Goal: Transaction & Acquisition: Purchase product/service

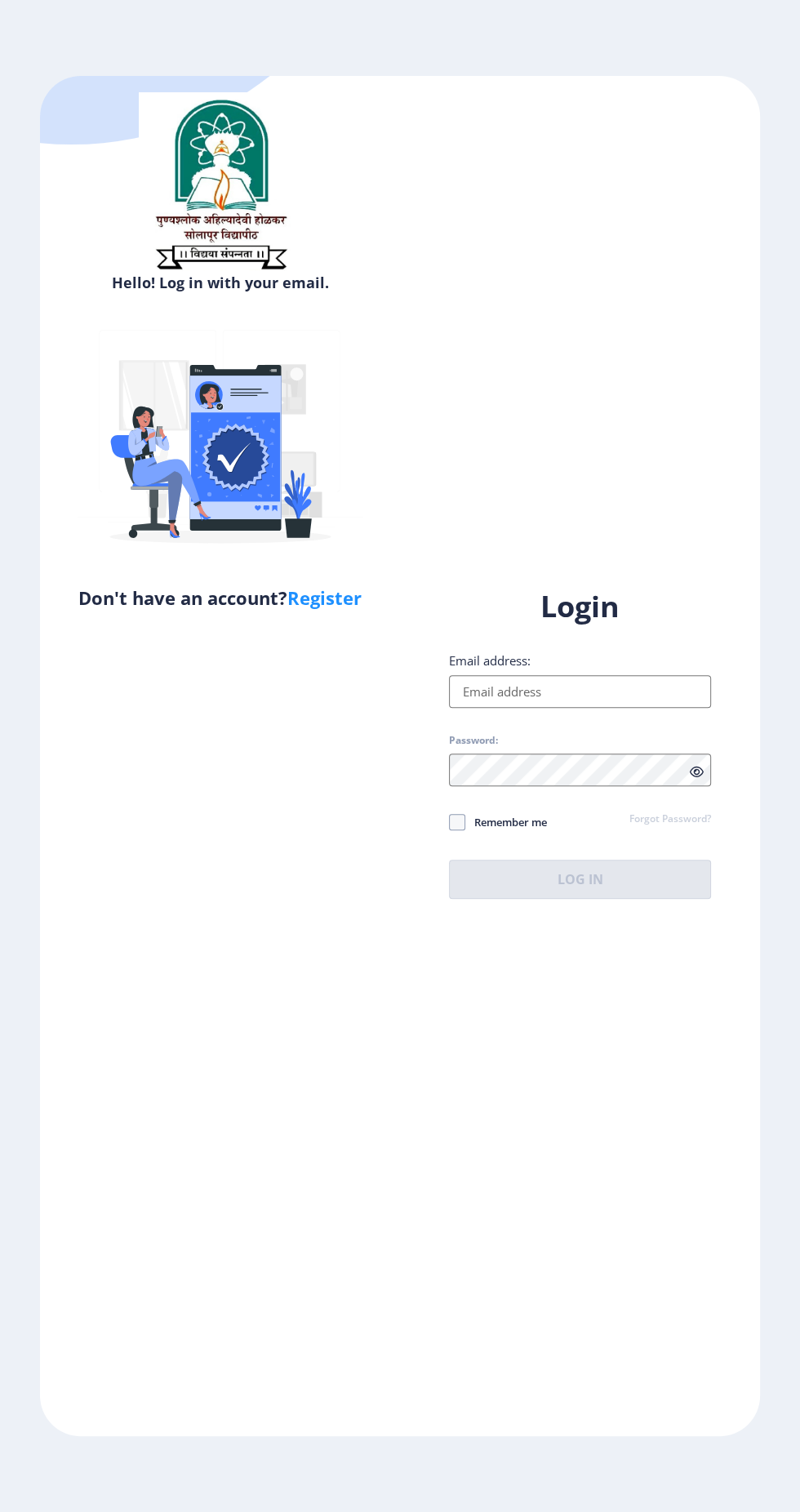
click at [566, 708] on input "Email address:" at bounding box center [579, 691] width 262 height 33
click at [624, 708] on input "Email address:" at bounding box center [579, 691] width 262 height 33
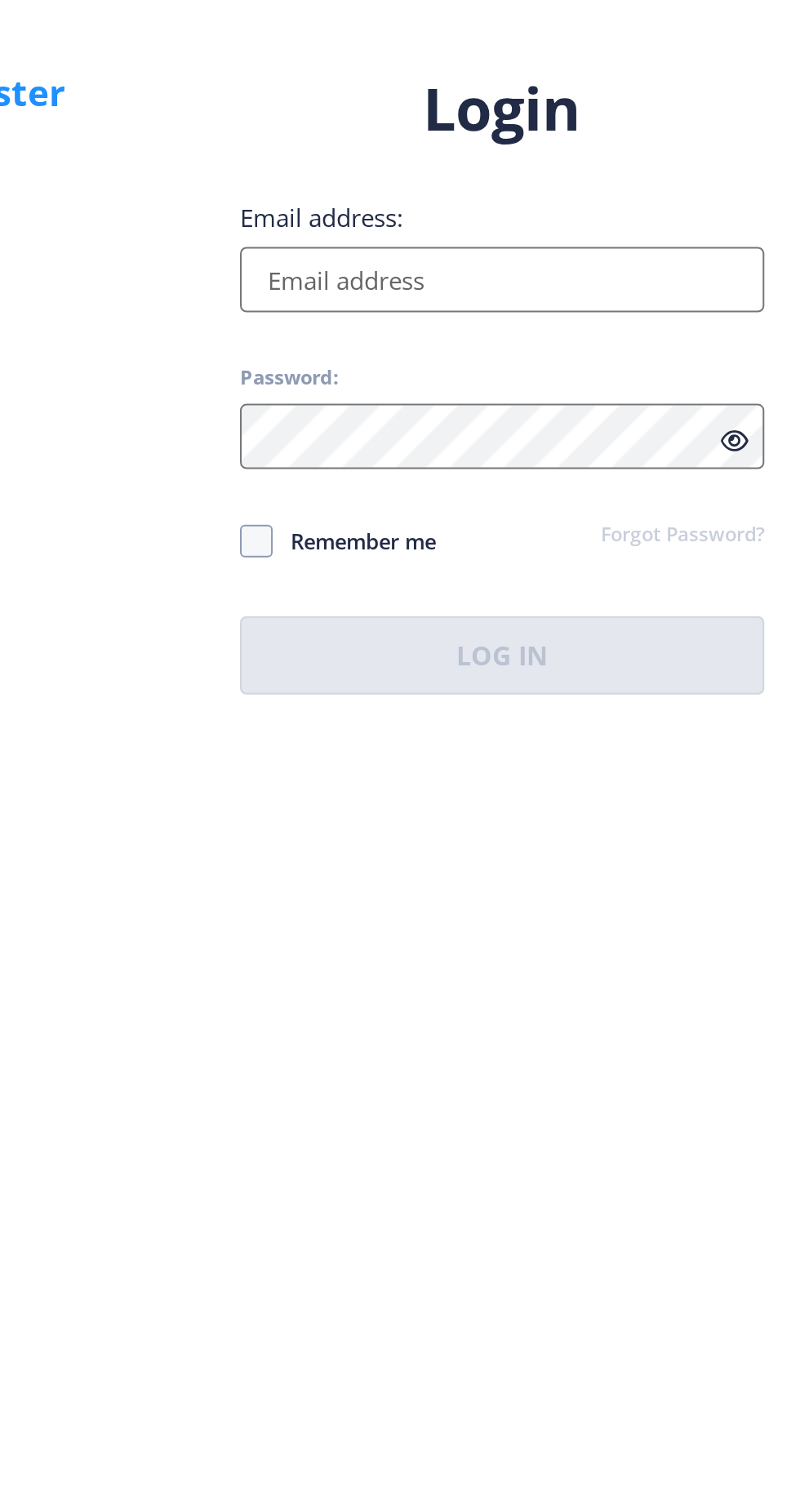
click at [580, 708] on input "Email address:" at bounding box center [579, 691] width 262 height 33
type input "Ashu0608rathod@gmail.com"
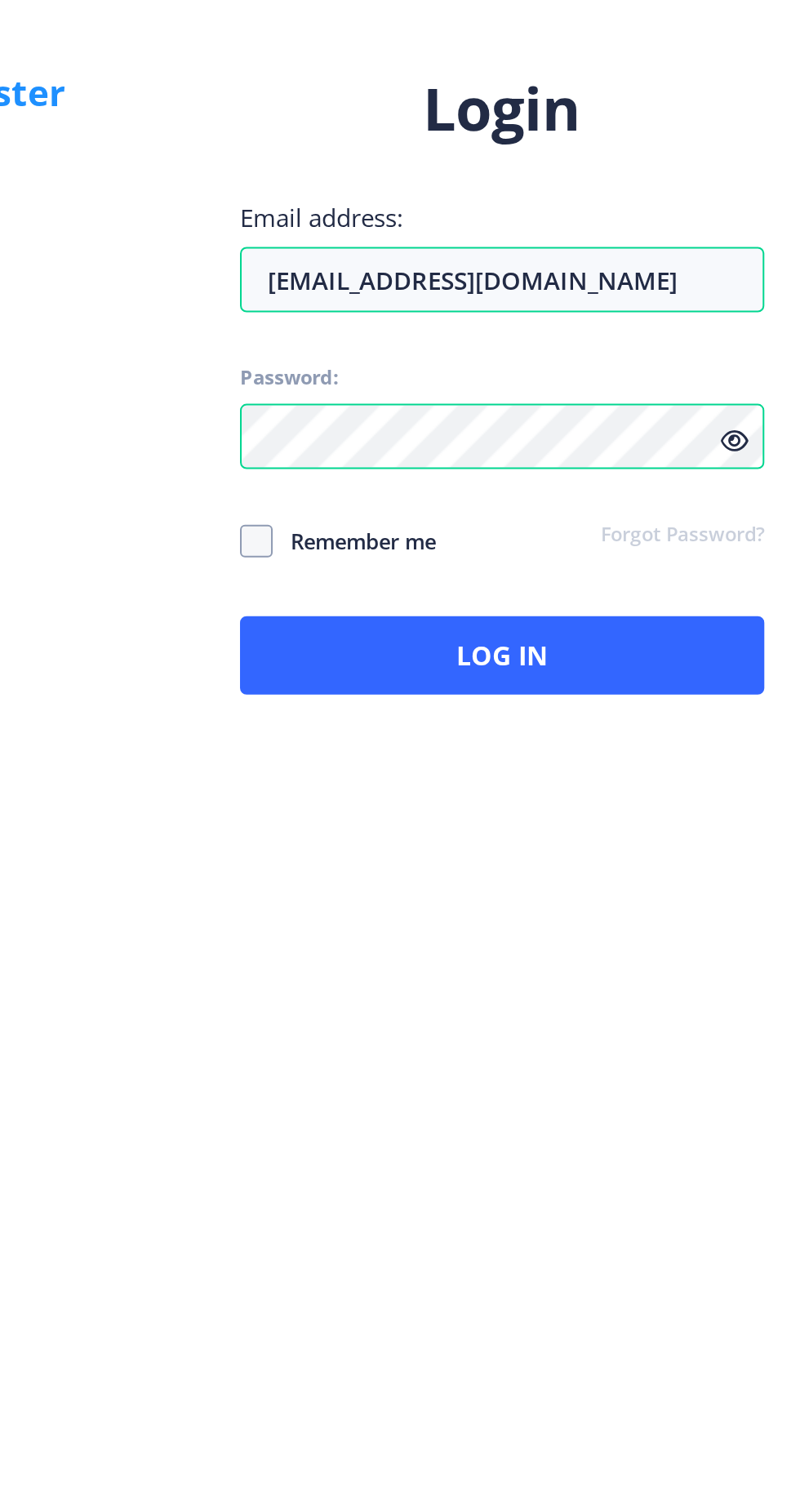
click at [449, 830] on span at bounding box center [457, 822] width 16 height 16
click at [449, 822] on input "Remember me" at bounding box center [449, 821] width 1 height 1
checkbox input "true"
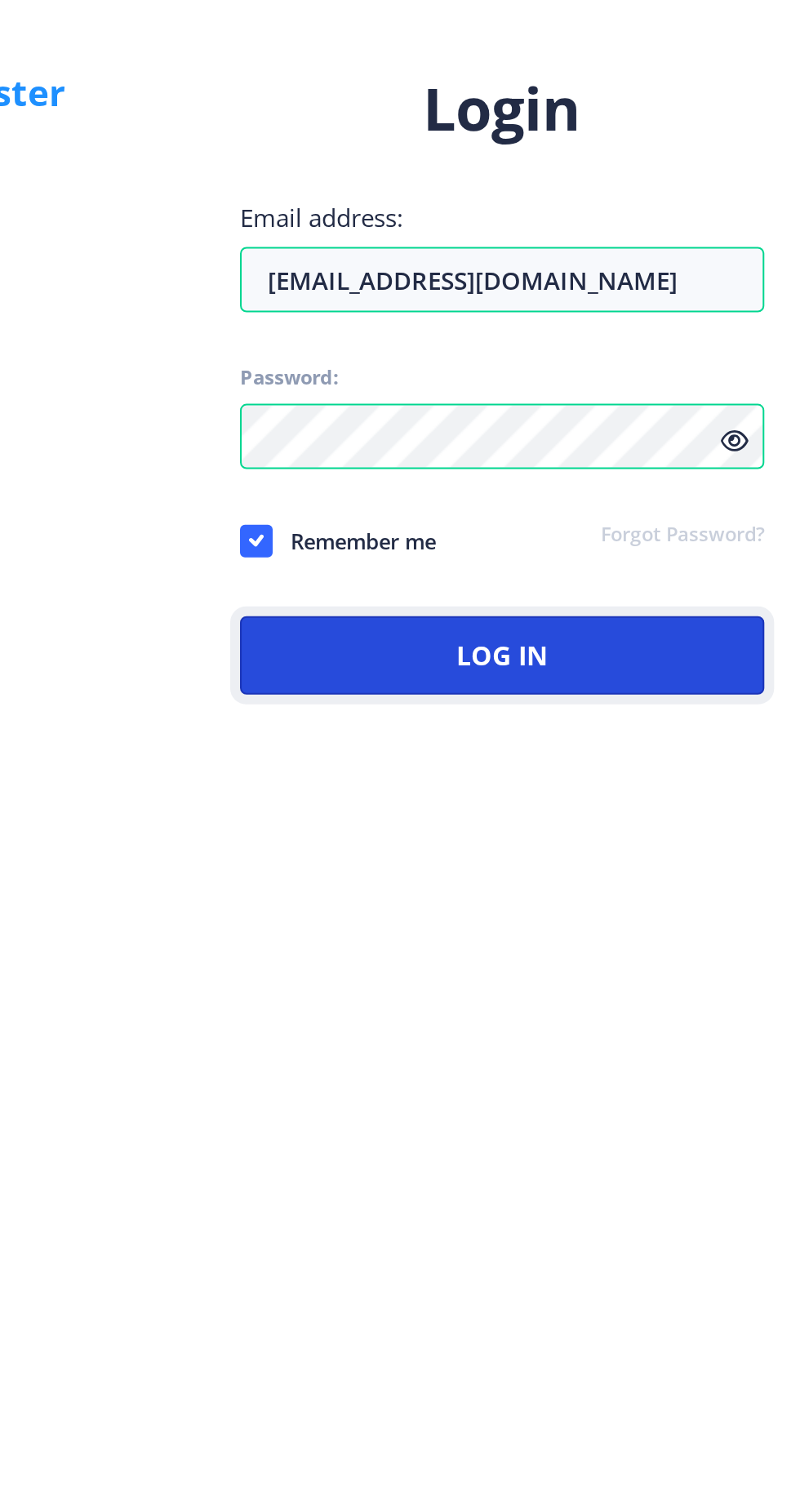
click at [654, 898] on button "Log In" at bounding box center [579, 878] width 262 height 39
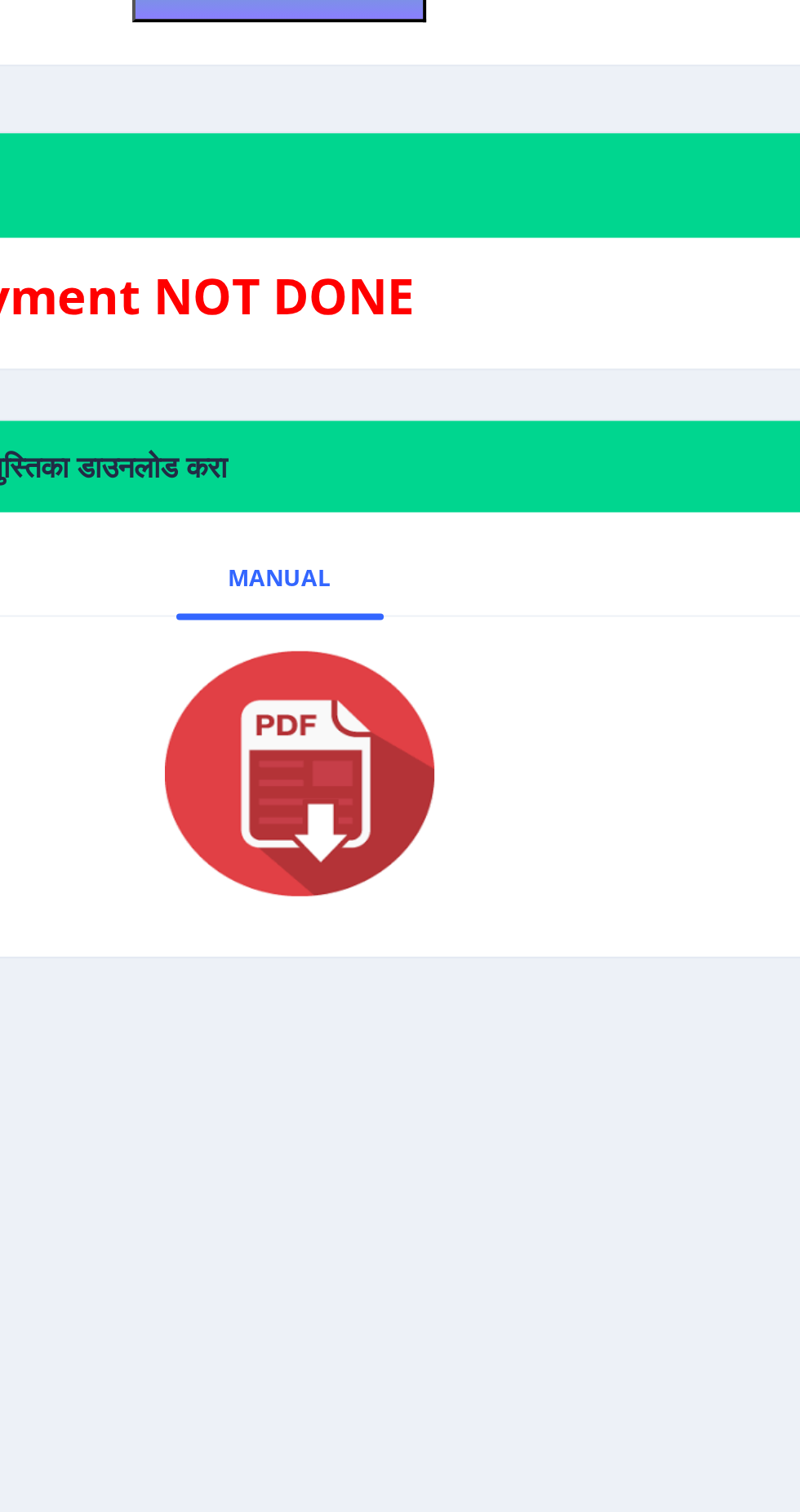
click at [534, 657] on h3 "Application Payment NOT DONE" at bounding box center [422, 658] width 649 height 33
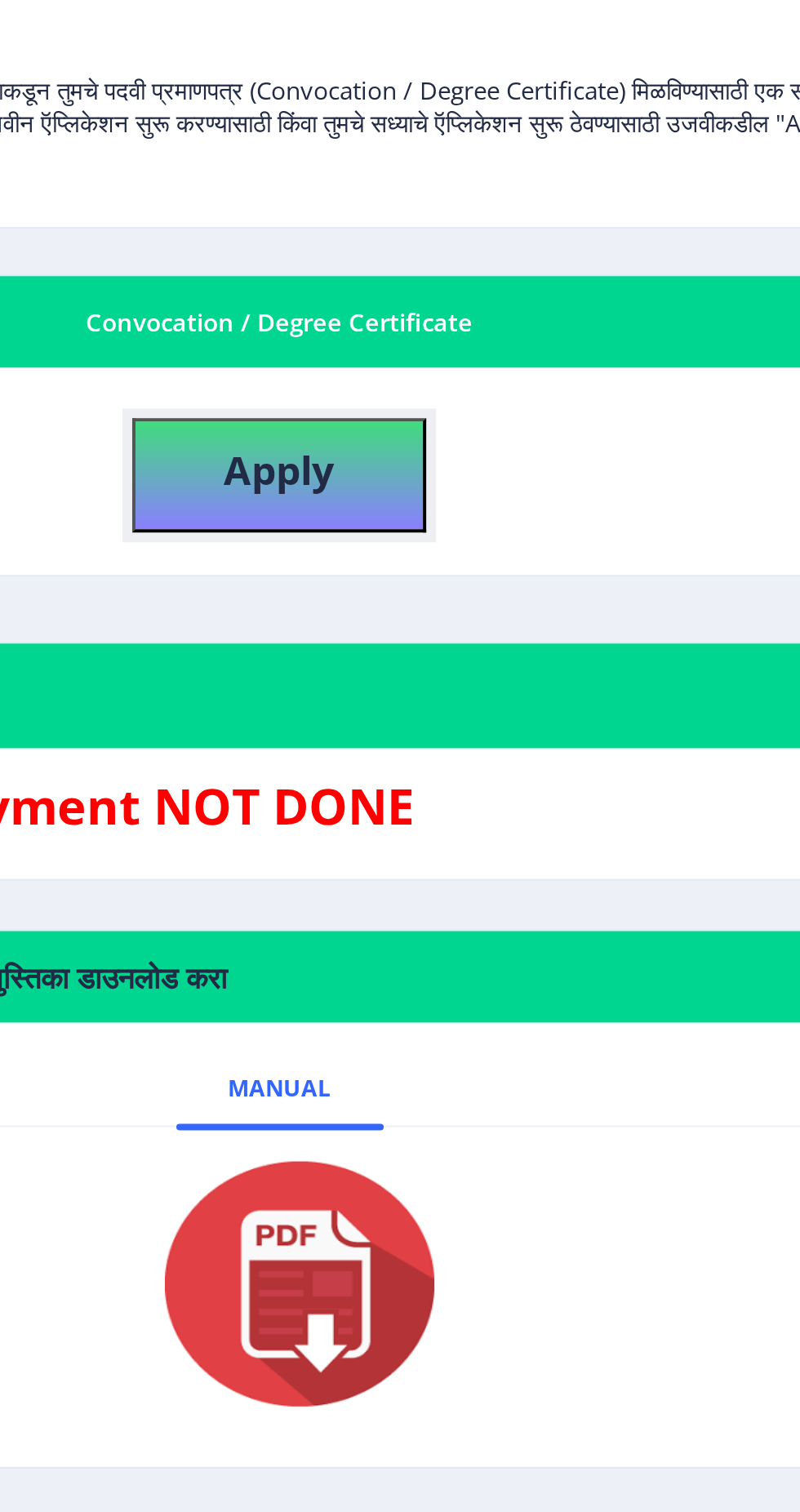
click at [442, 493] on b "Apply" at bounding box center [422, 490] width 56 height 27
select select
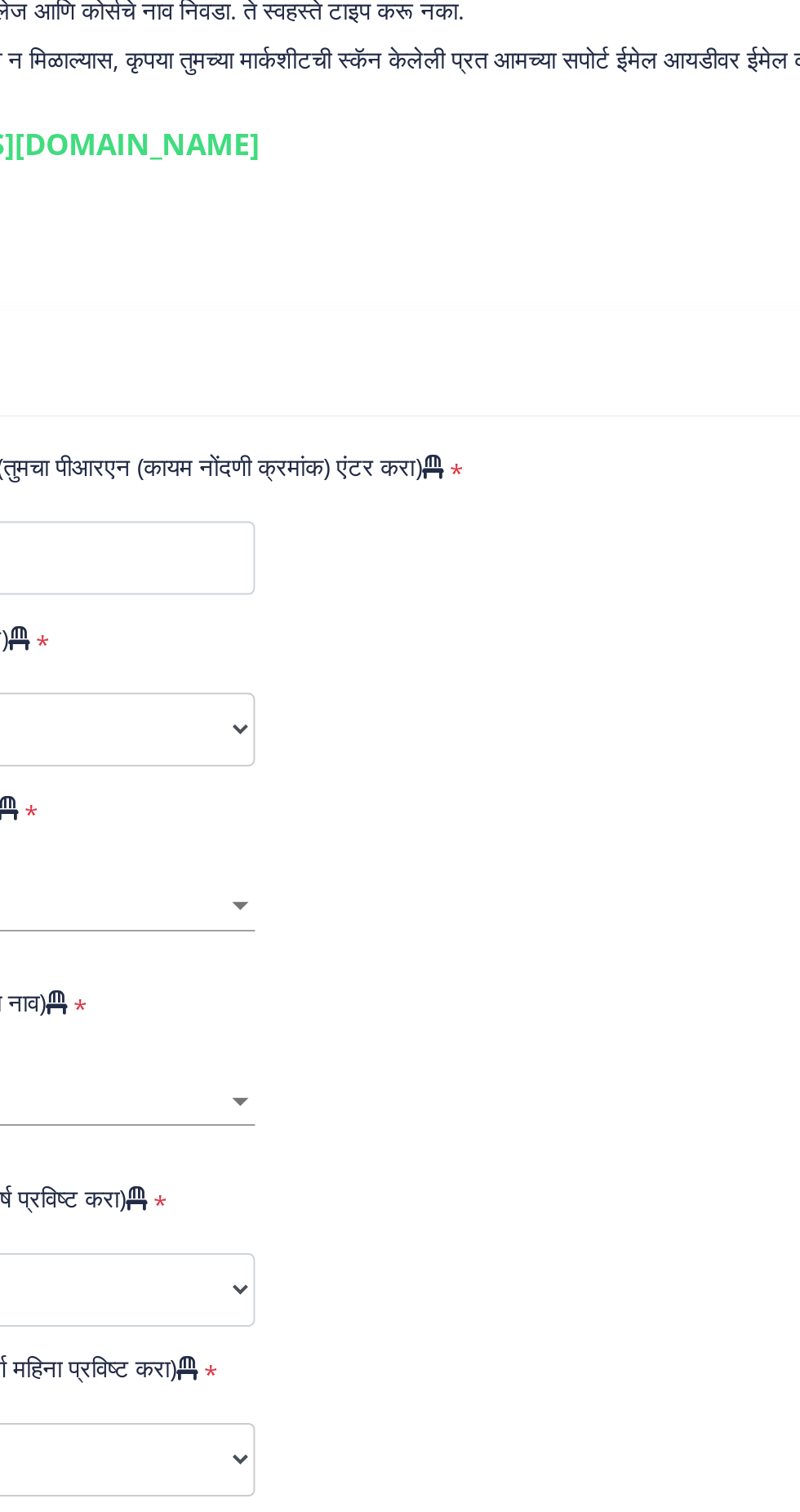
type input "202301022075905"
select select "Regular"
select select "2025"
select select "Grade A+"
type input "112443"
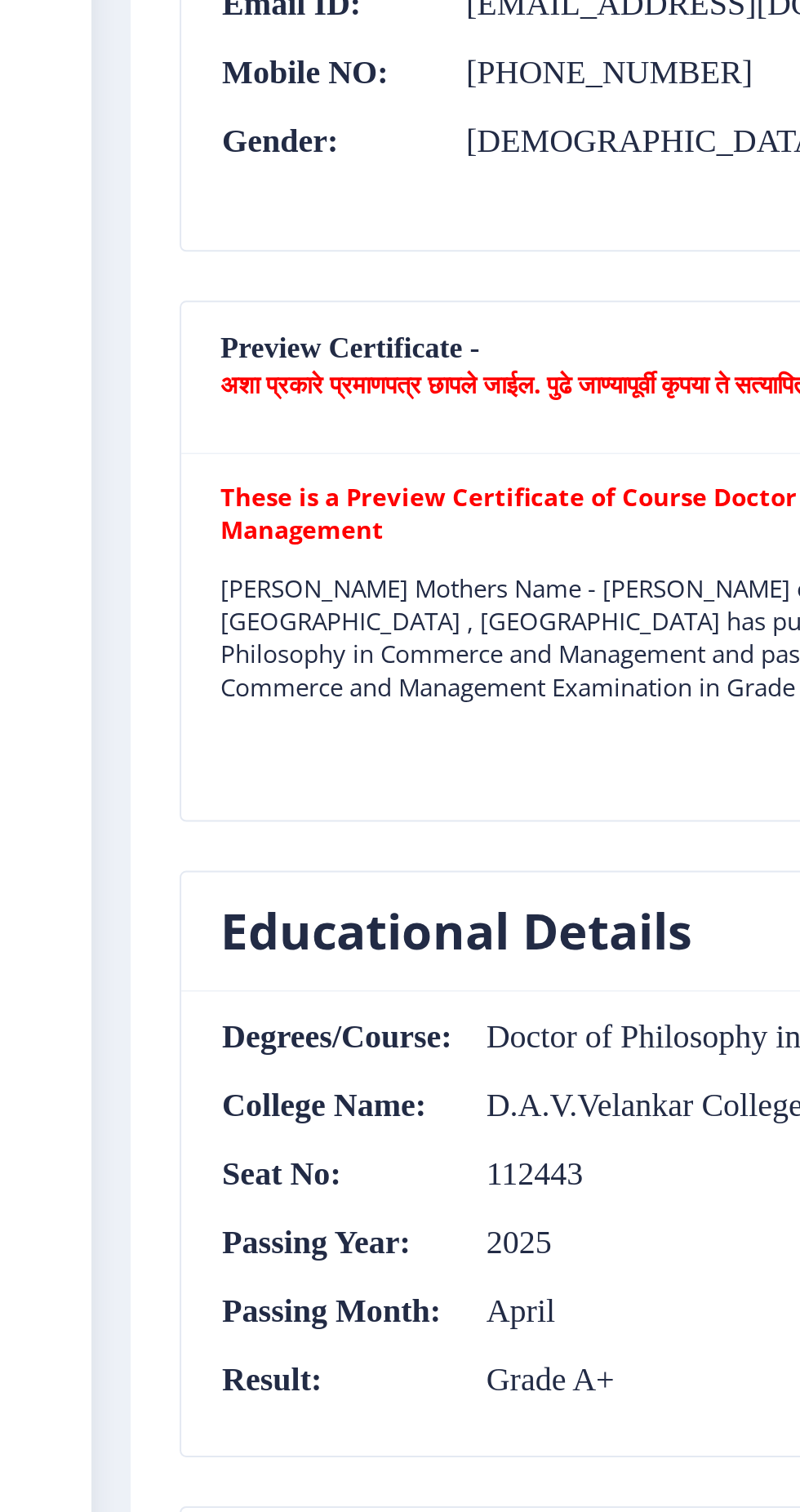
scroll to position [1262, 0]
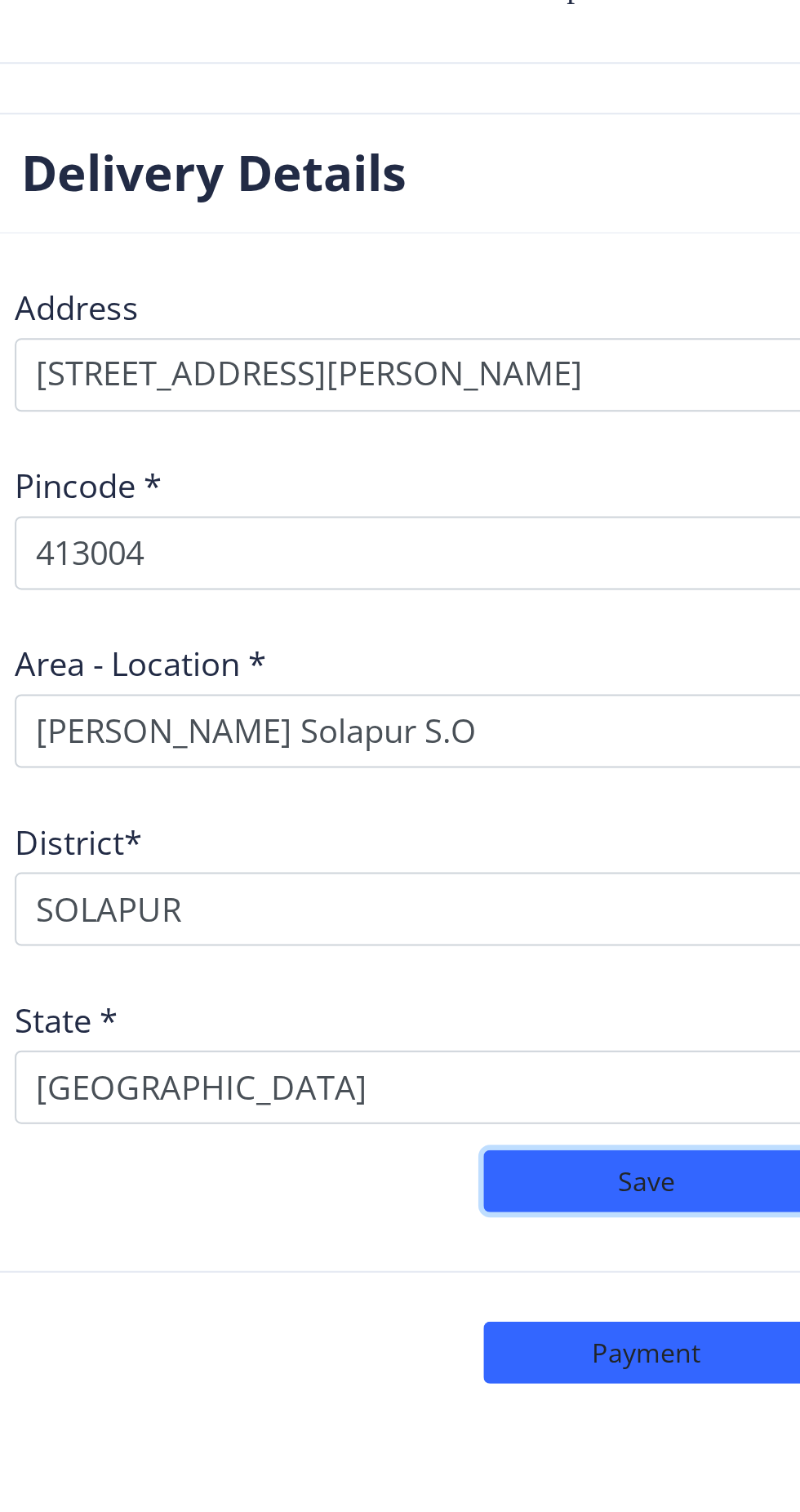
click at [438, 1385] on button "Save" at bounding box center [422, 1401] width 163 height 31
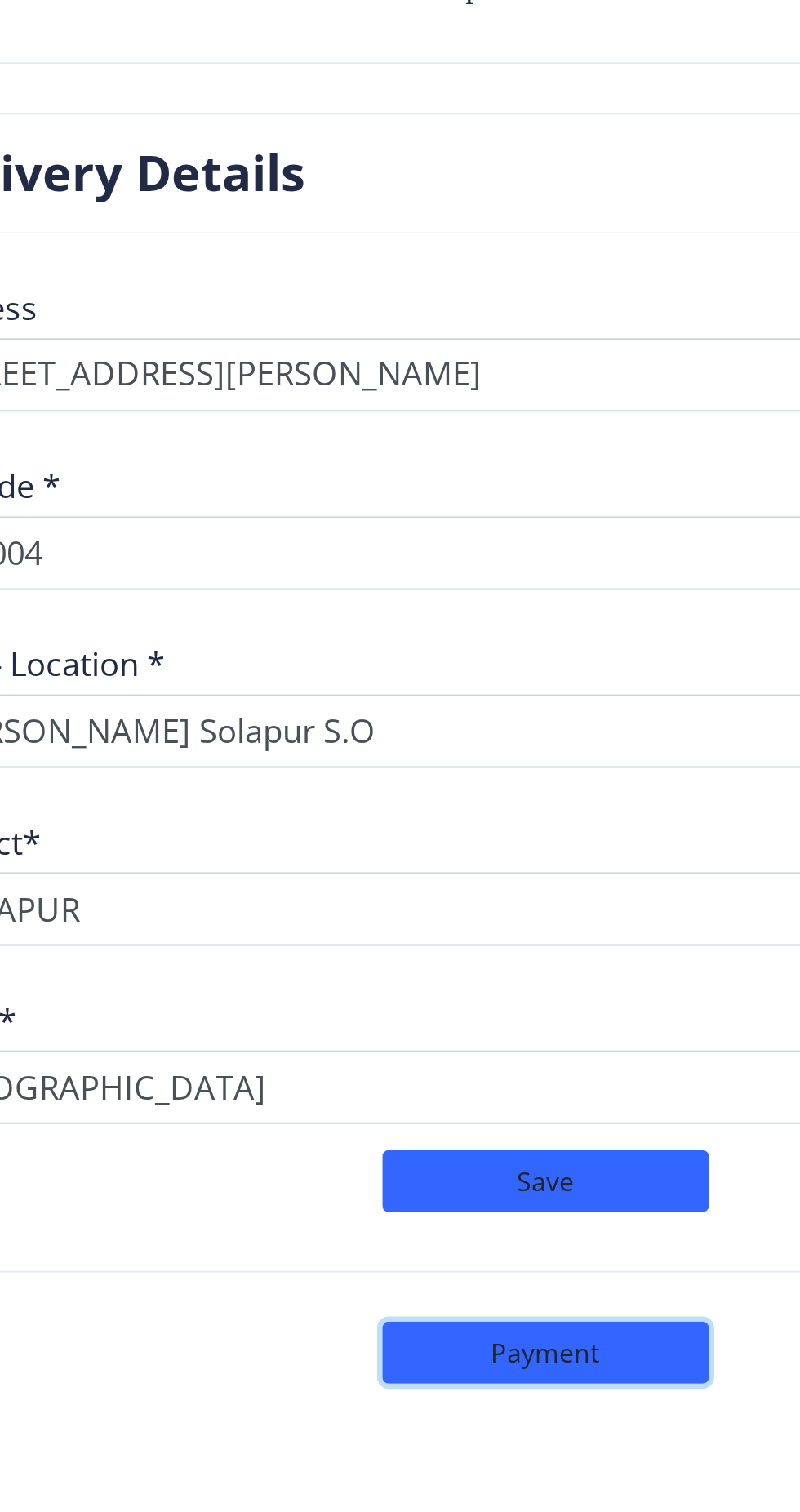
click at [462, 1471] on button "Payment" at bounding box center [422, 1486] width 163 height 31
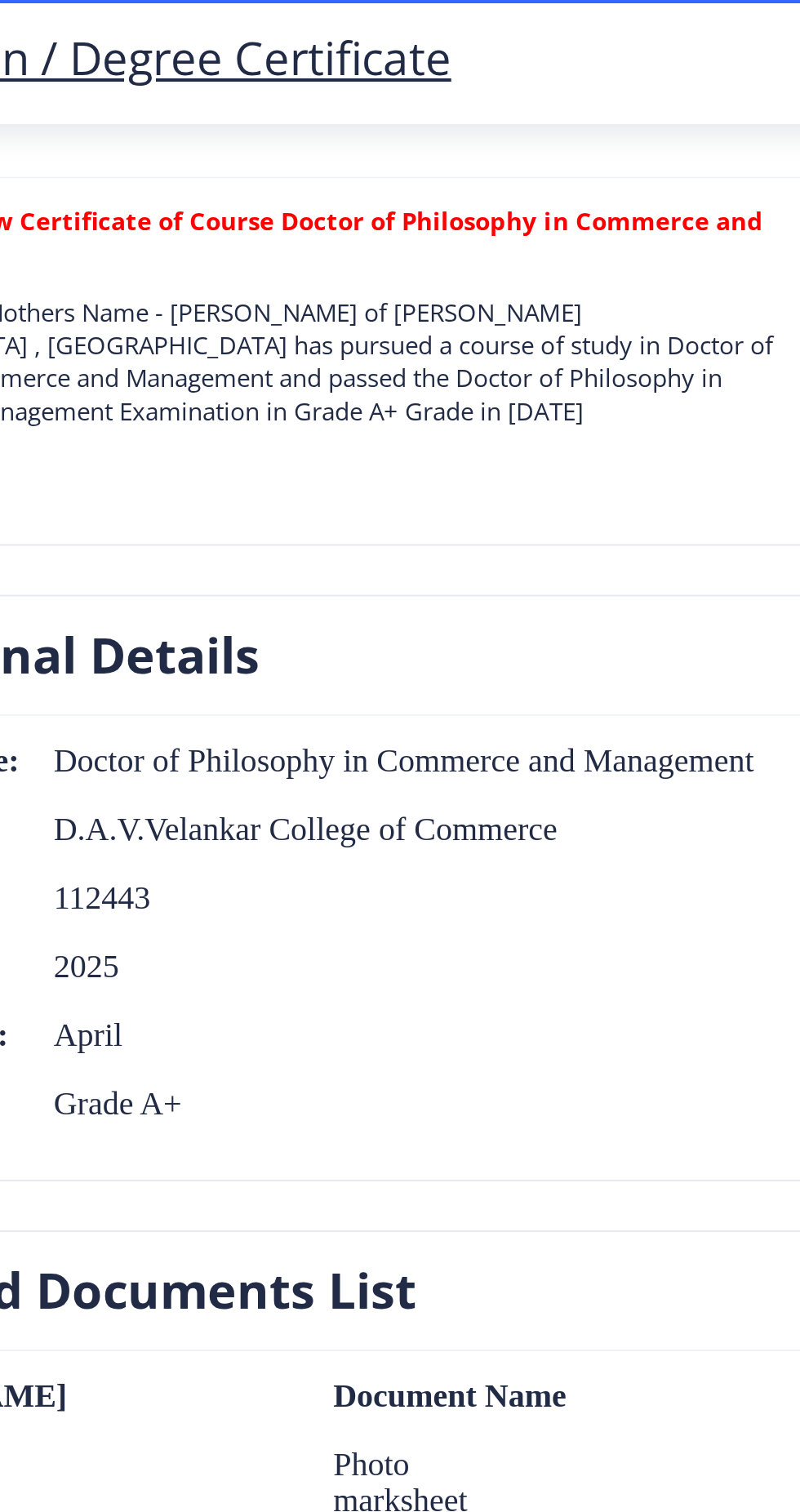
select select "sealed"
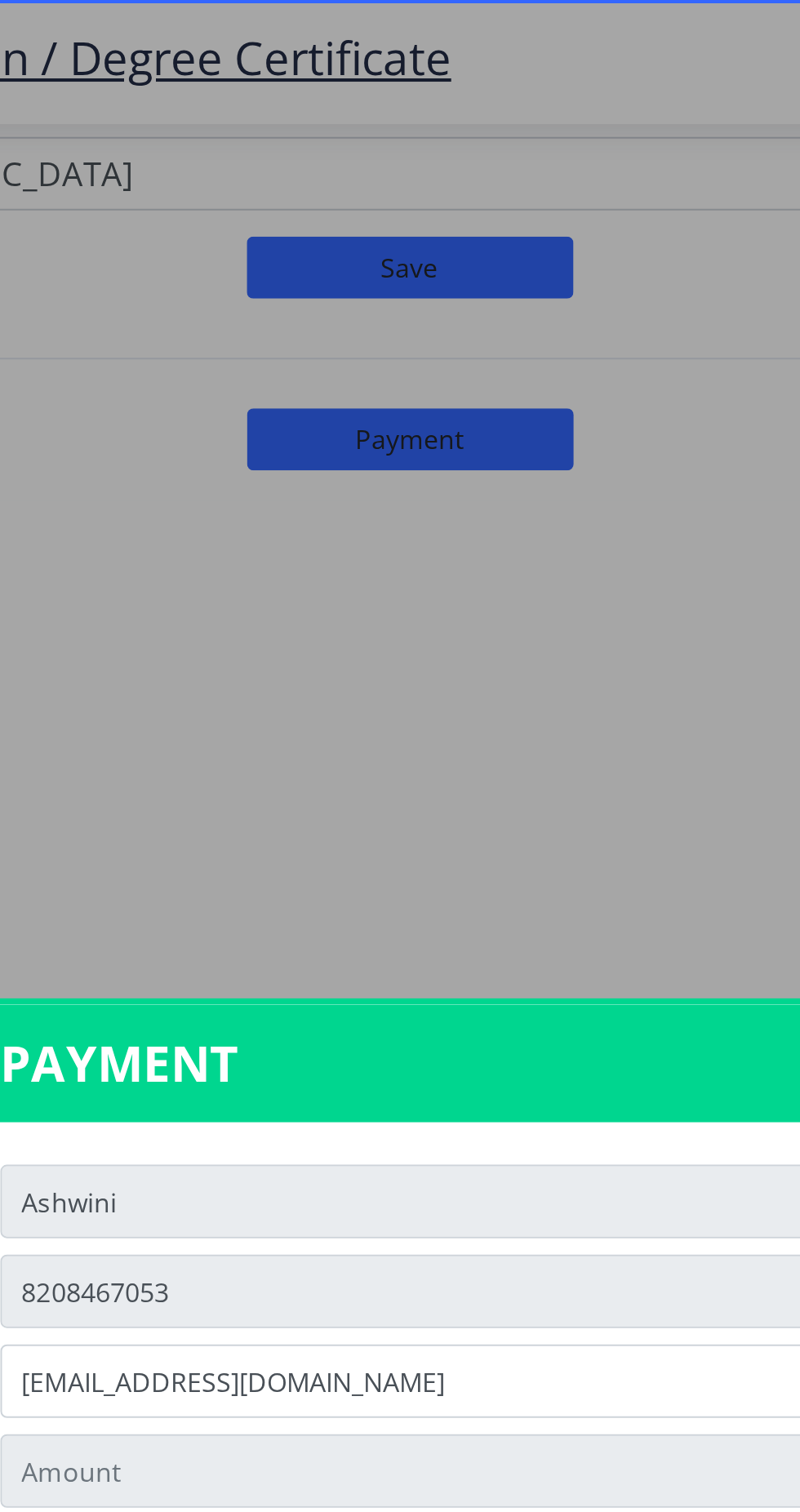
type input "2885"
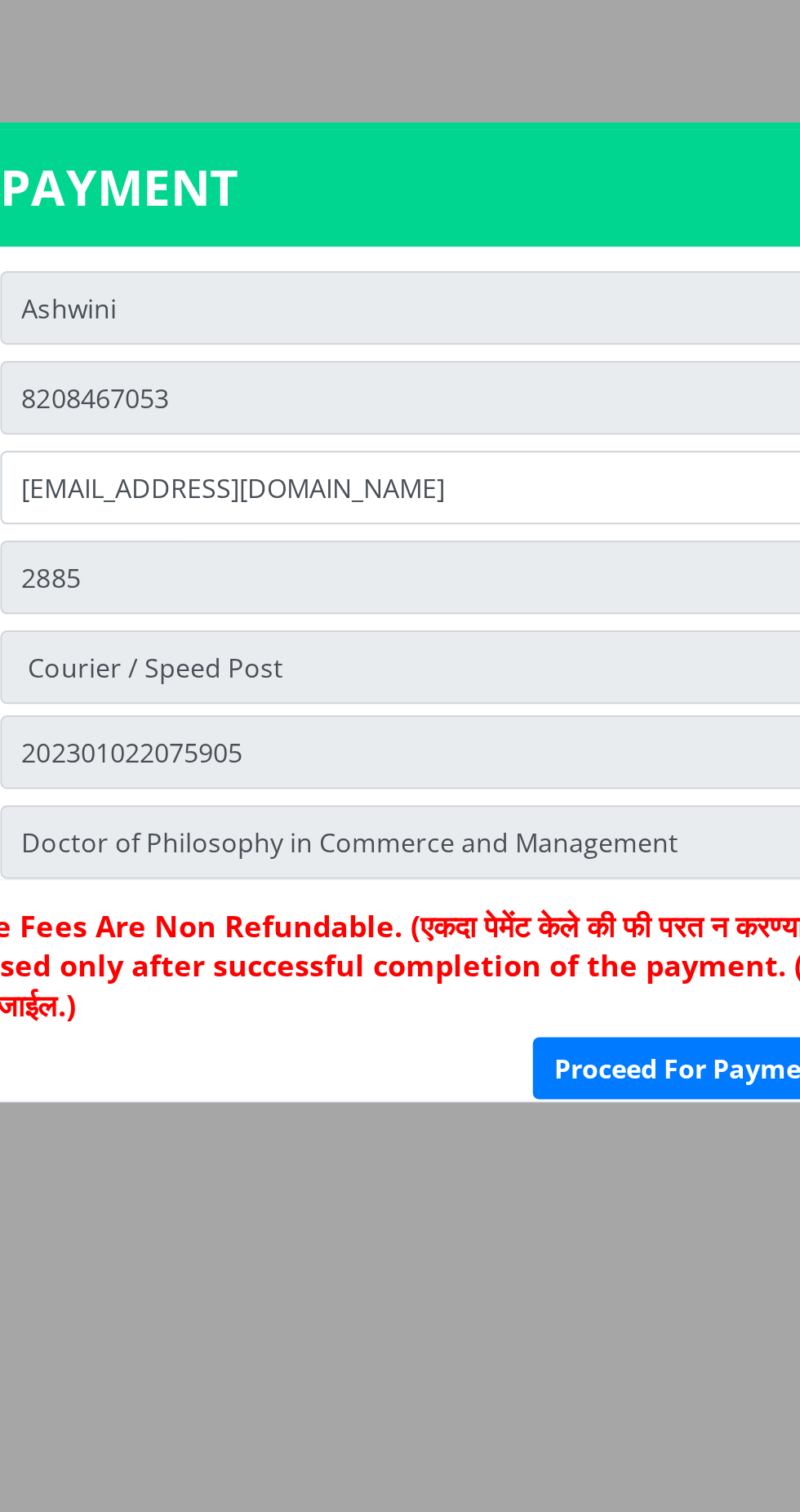
scroll to position [0, 0]
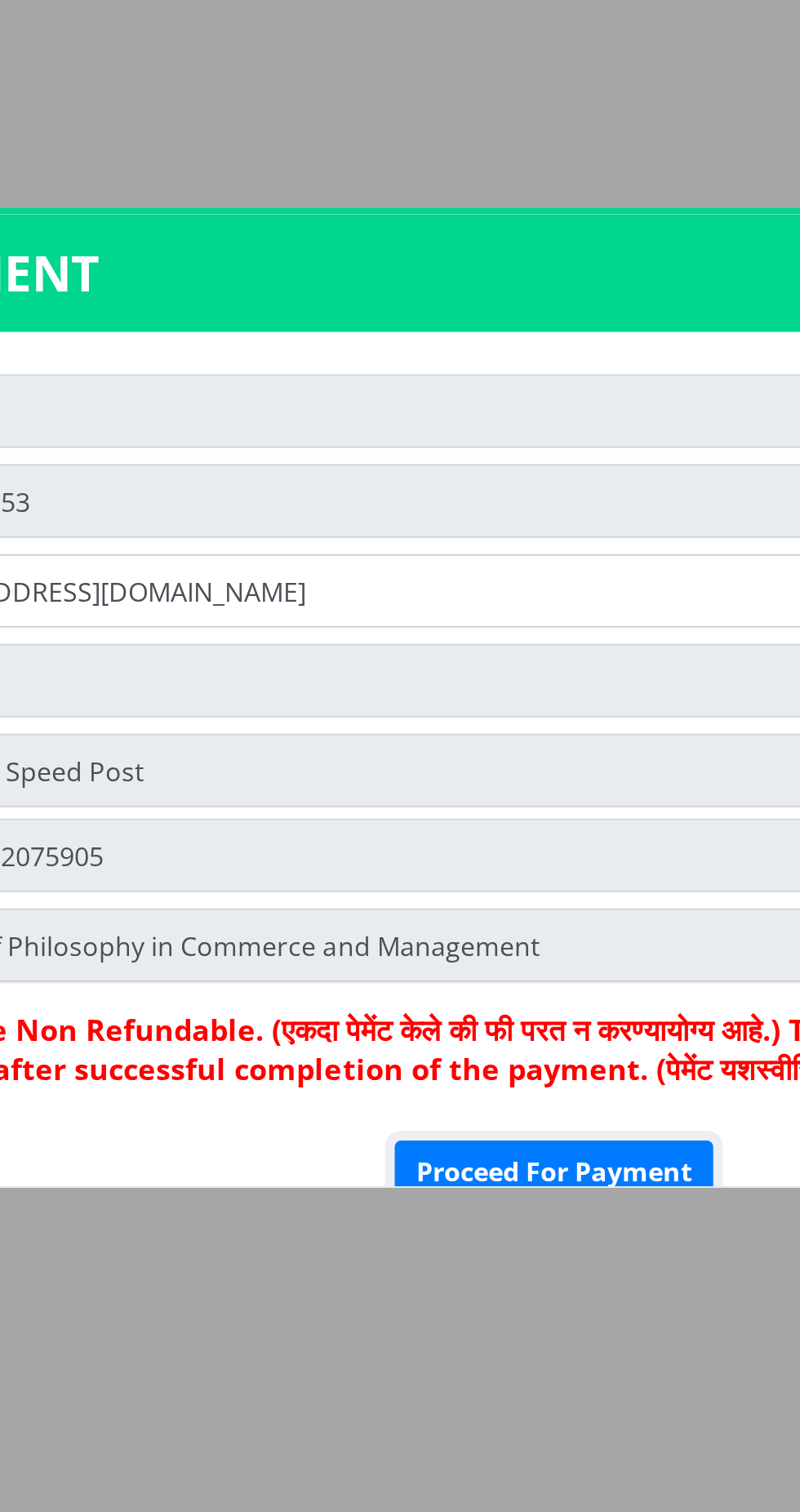
click at [561, 979] on button "Proceed For Payment" at bounding box center [562, 980] width 160 height 31
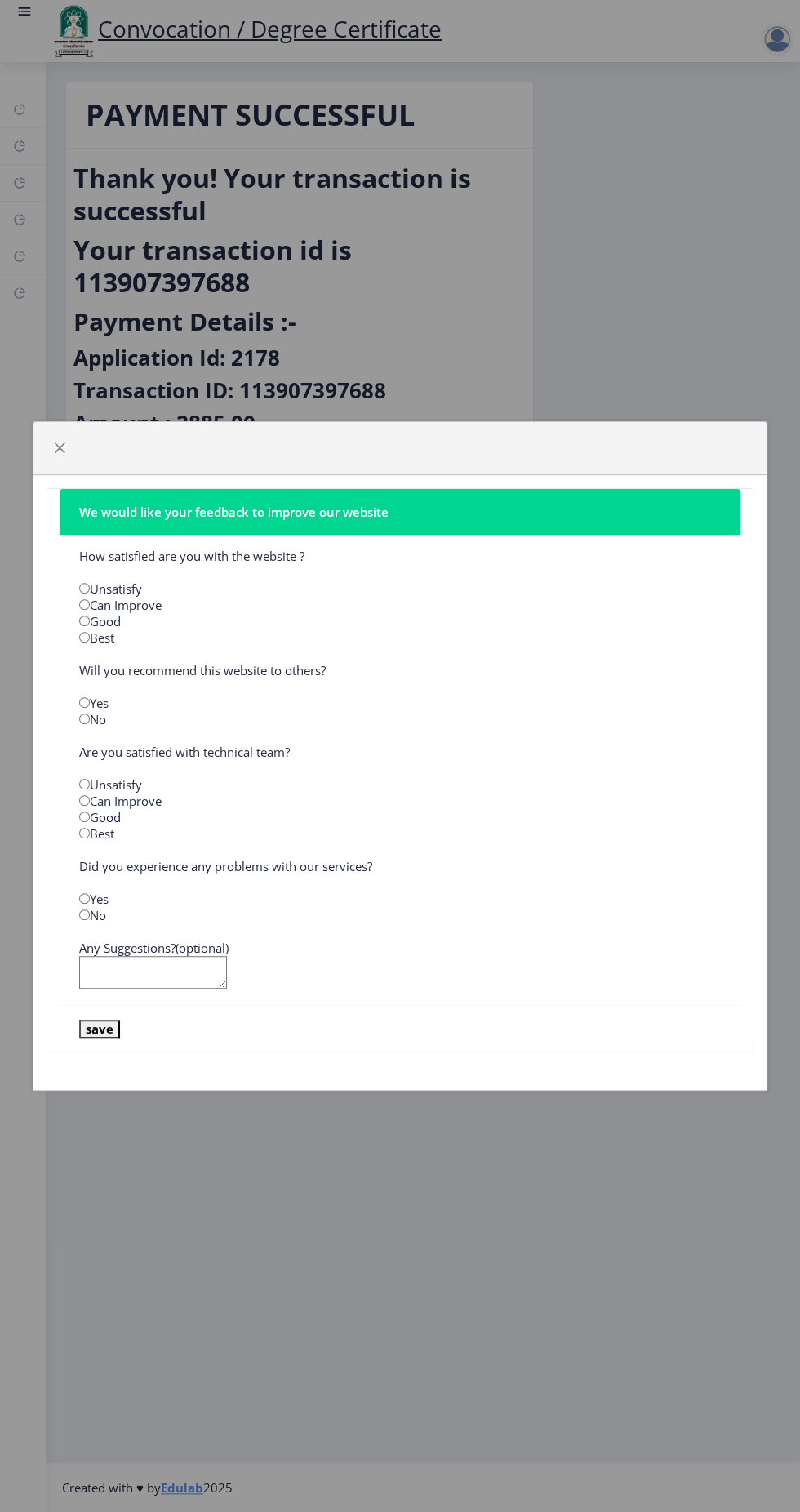
click at [85, 641] on input "radio" at bounding box center [85, 637] width 11 height 11
radio input "true"
click at [85, 699] on input "radio" at bounding box center [85, 702] width 11 height 11
radio input "true"
click at [88, 816] on input "radio" at bounding box center [85, 817] width 11 height 11
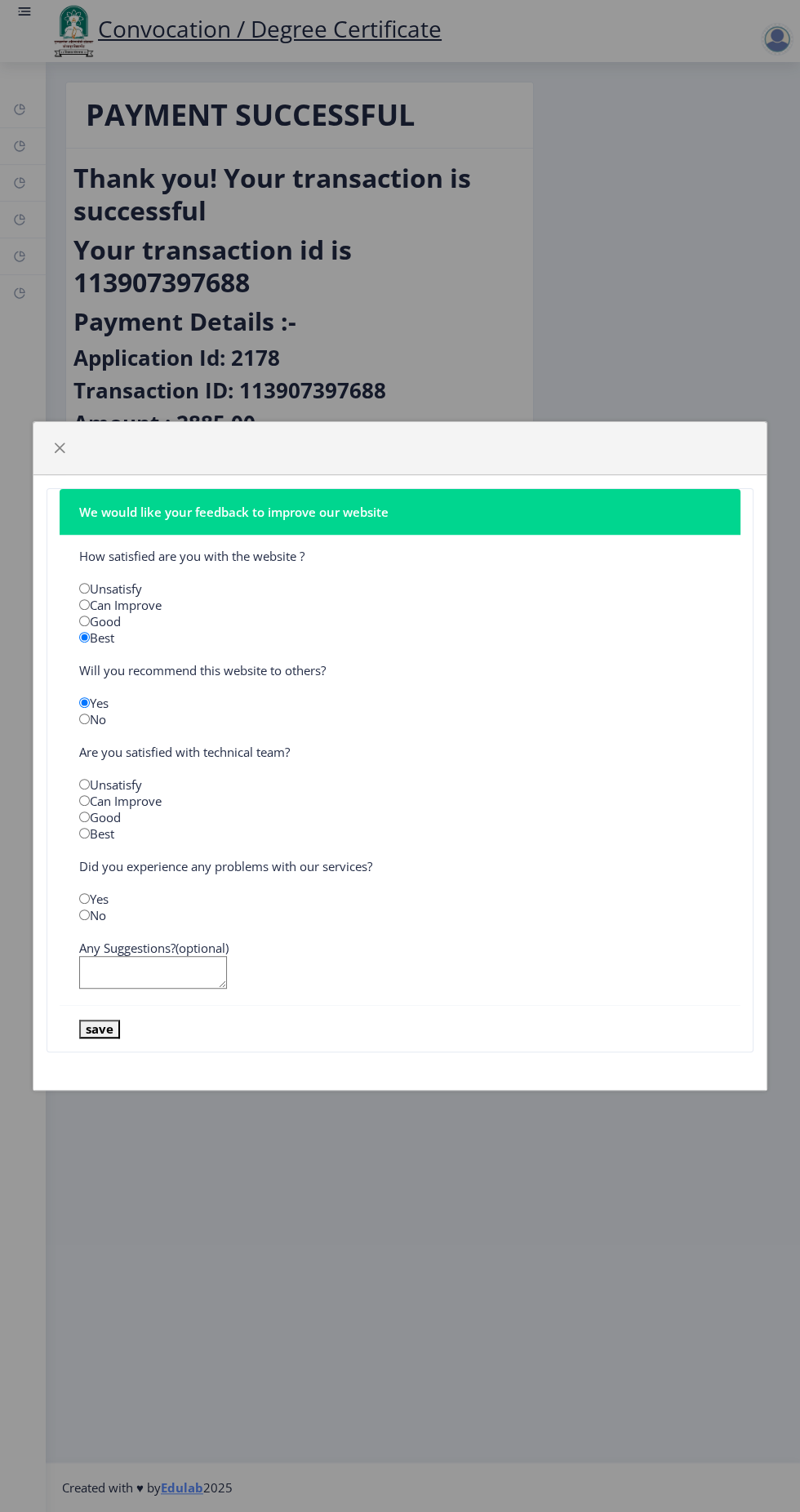
radio input "true"
click at [83, 898] on input "radio" at bounding box center [85, 898] width 11 height 11
radio input "true"
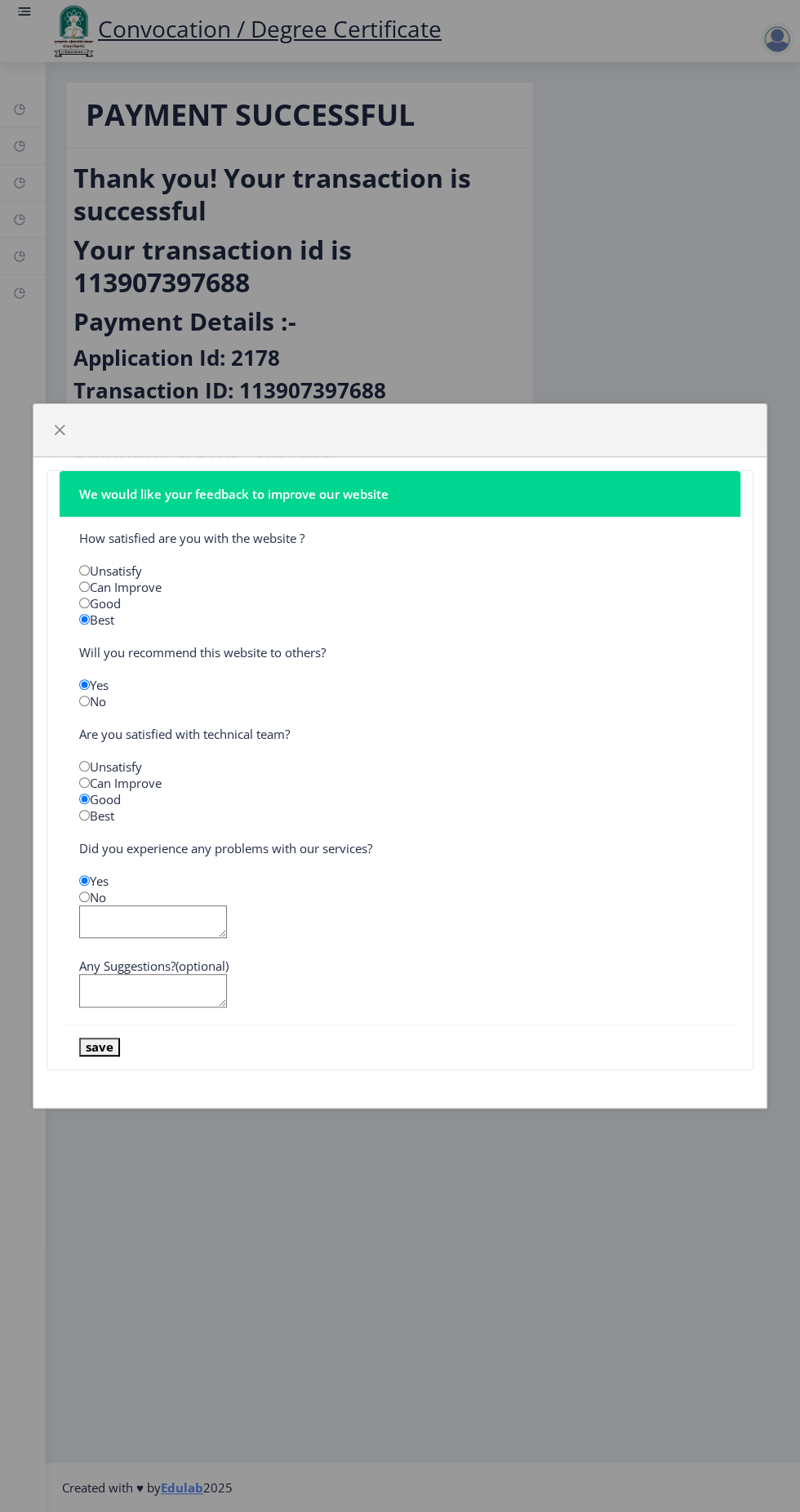
click at [84, 898] on input "radio" at bounding box center [85, 896] width 11 height 11
radio input "true"
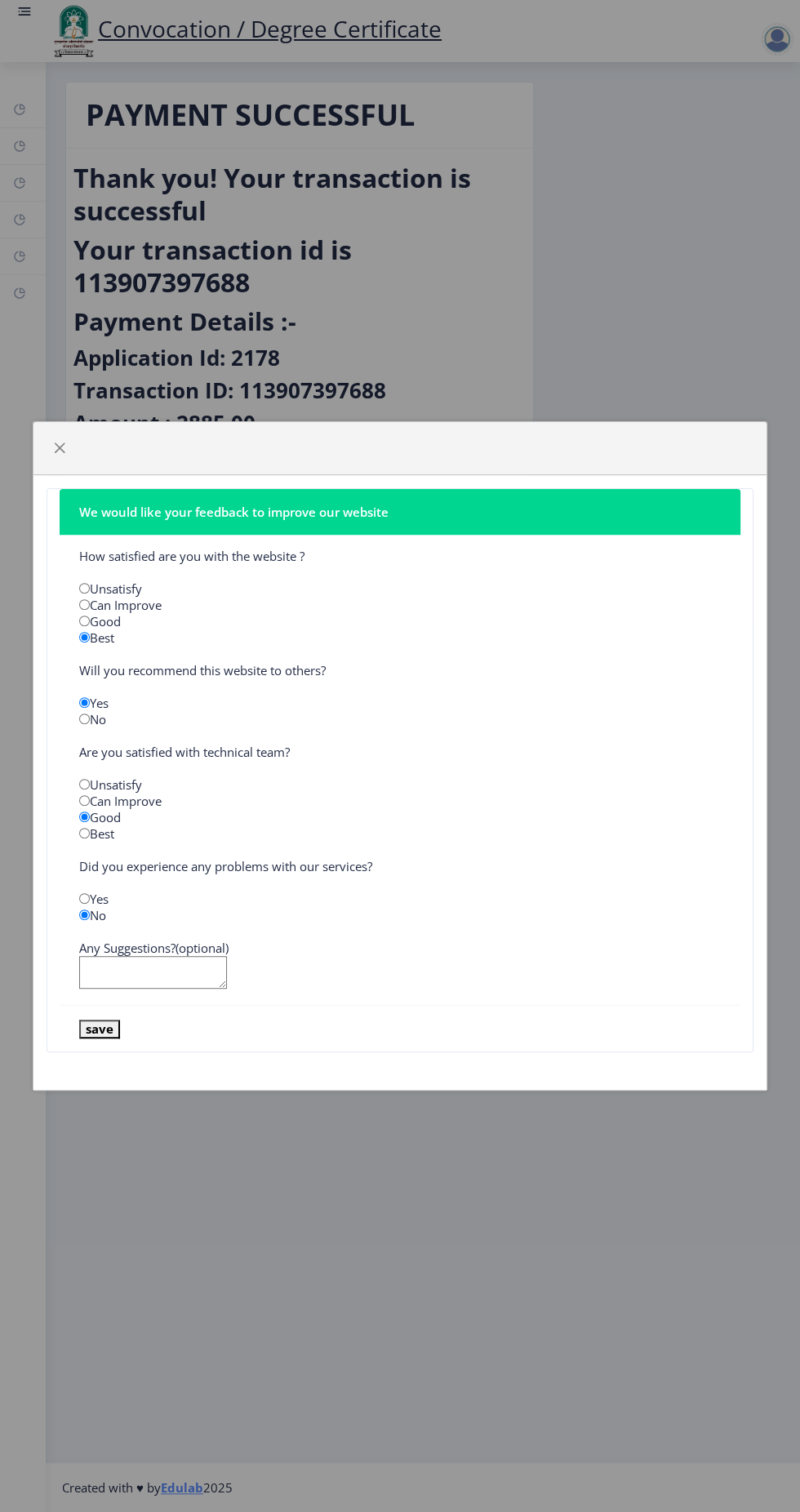
click at [198, 968] on textarea at bounding box center [153, 972] width 148 height 34
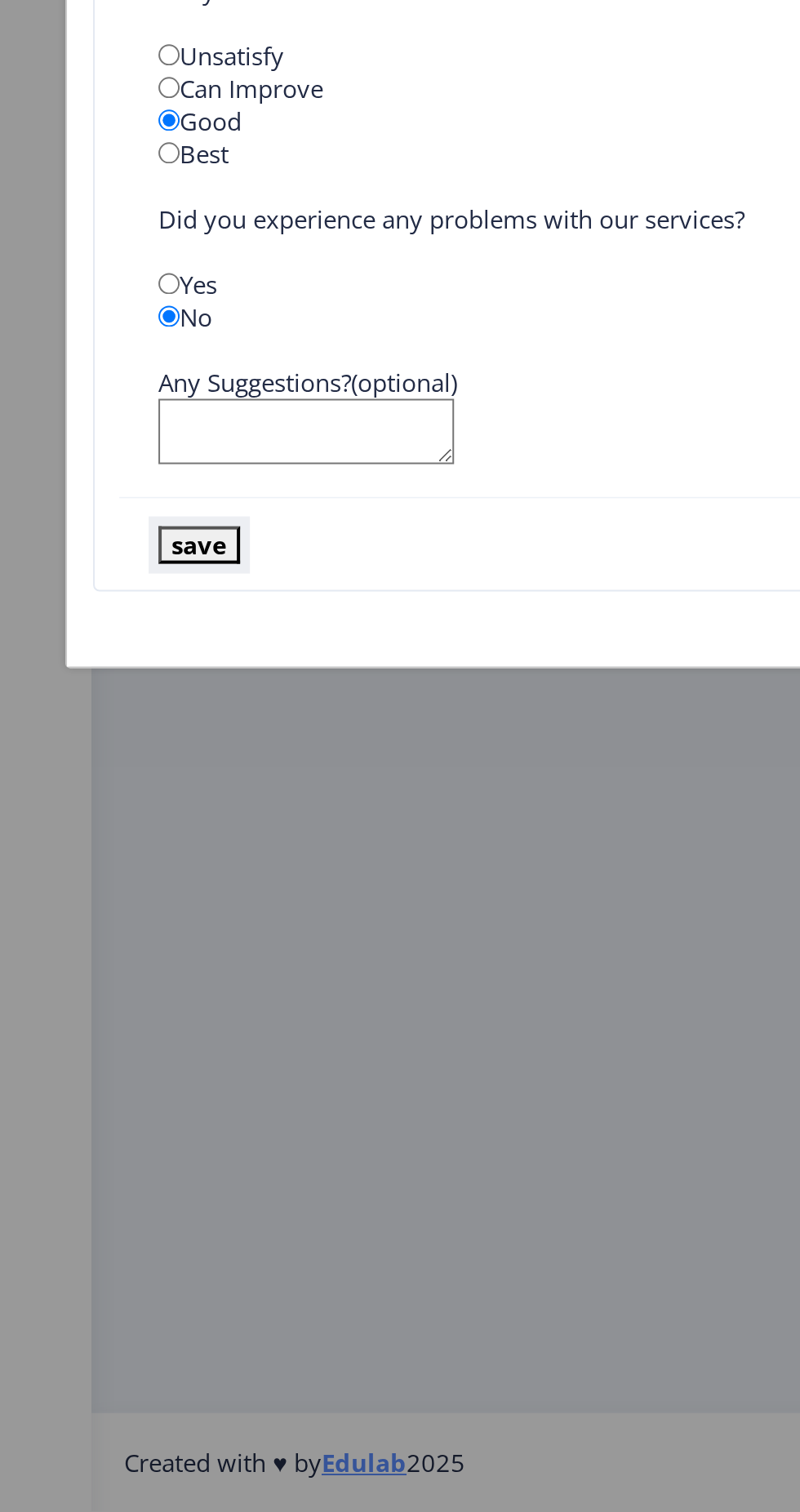
click at [108, 1029] on button "save" at bounding box center [99, 1029] width 41 height 19
